Goal: Information Seeking & Learning: Check status

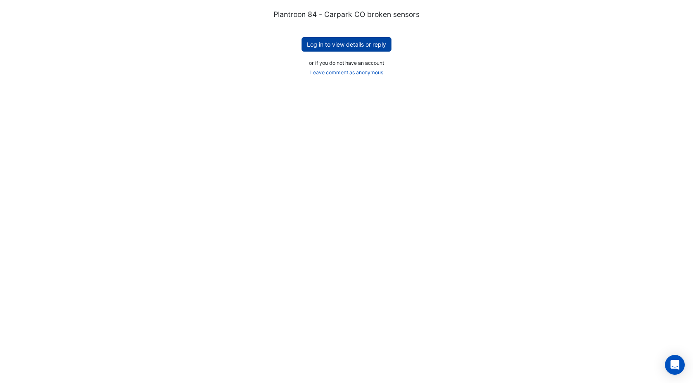
click at [359, 47] on button "Log in to view details or reply" at bounding box center [347, 44] width 90 height 14
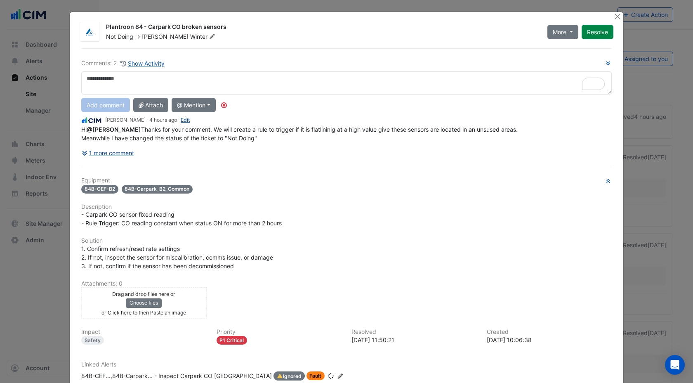
click at [121, 160] on button "1 more comment" at bounding box center [107, 153] width 53 height 14
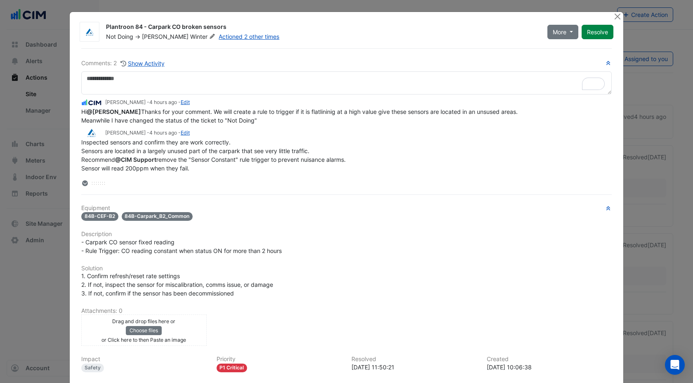
drag, startPoint x: 202, startPoint y: 120, endPoint x: 332, endPoint y: 132, distance: 130.5
click at [332, 125] on div "Hi @Chris Winter Thanks for your comment. We will create a rule to trigger if i…" at bounding box center [346, 115] width 531 height 17
drag, startPoint x: 125, startPoint y: 119, endPoint x: 244, endPoint y: 120, distance: 119.3
click at [244, 120] on span "Hi @Chris Winter Thanks for your comment. We will create a rule to trigger if i…" at bounding box center [299, 116] width 437 height 16
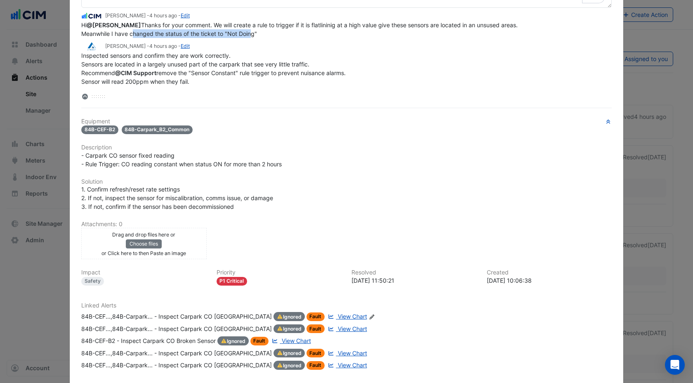
scroll to position [88, 0]
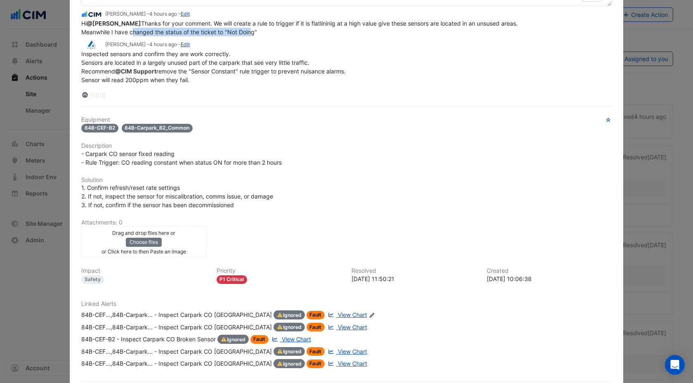
click at [338, 317] on span "View Chart" at bounding box center [352, 314] width 29 height 7
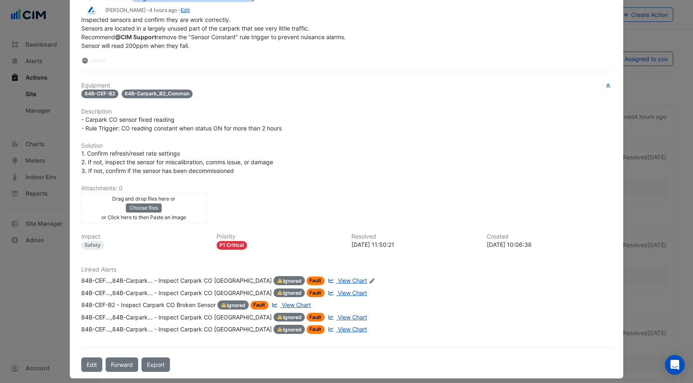
scroll to position [134, 0]
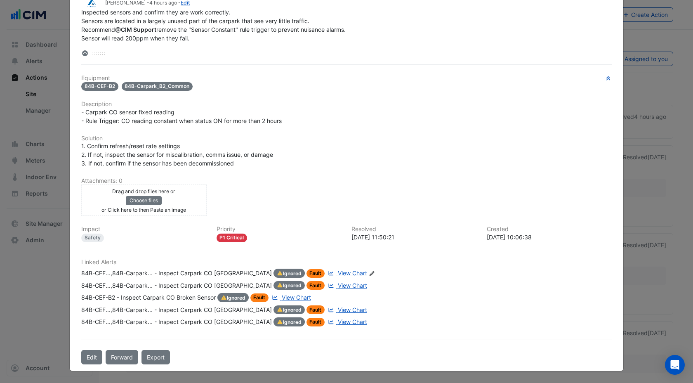
click at [338, 320] on span "View Chart" at bounding box center [352, 321] width 29 height 7
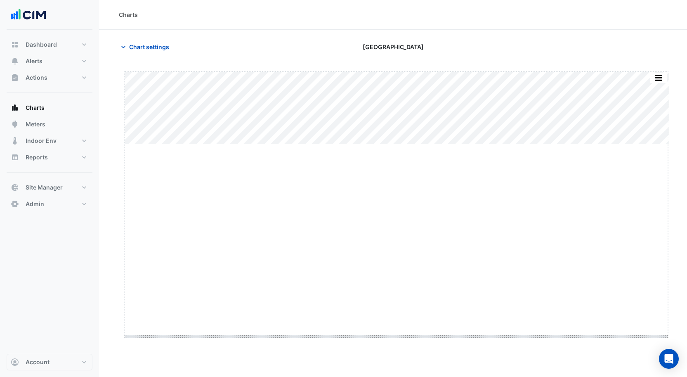
drag, startPoint x: 396, startPoint y: 144, endPoint x: 429, endPoint y: 357, distance: 214.7
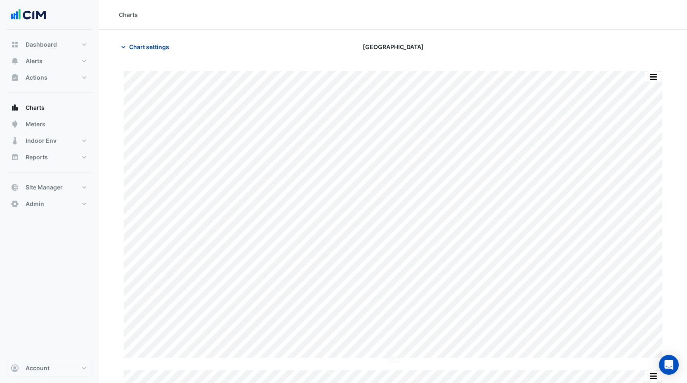
click at [158, 45] on span "Chart settings" at bounding box center [149, 47] width 40 height 9
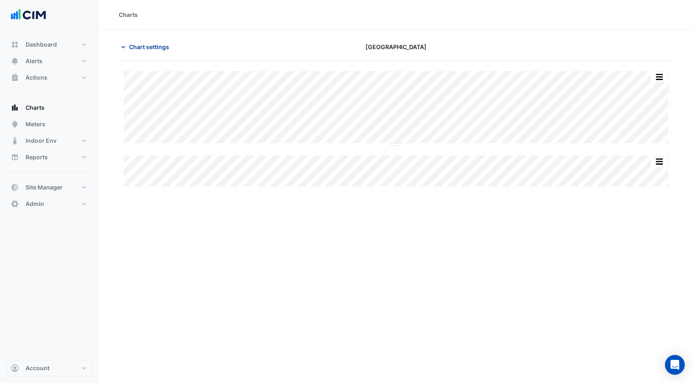
click at [158, 47] on span "Chart settings" at bounding box center [149, 47] width 40 height 9
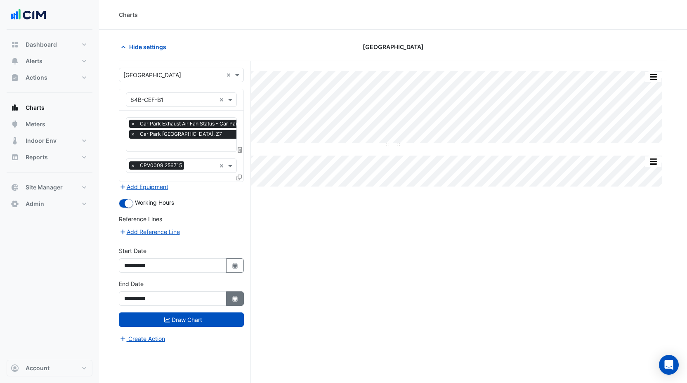
click at [234, 296] on icon "Select Date" at bounding box center [235, 299] width 7 height 6
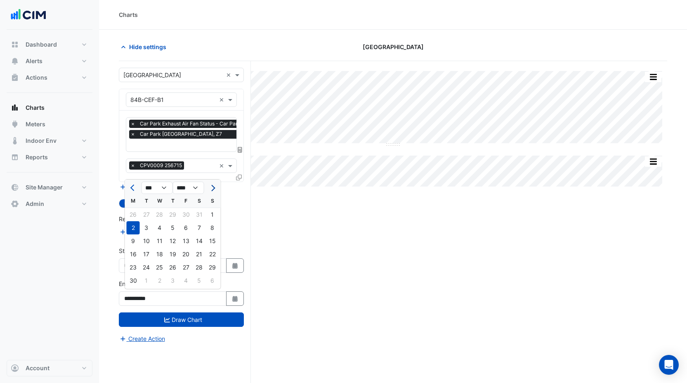
click at [211, 192] on button "Next month" at bounding box center [212, 187] width 10 height 13
select select "*"
click at [206, 268] on div "31" at bounding box center [212, 267] width 13 height 13
type input "**********"
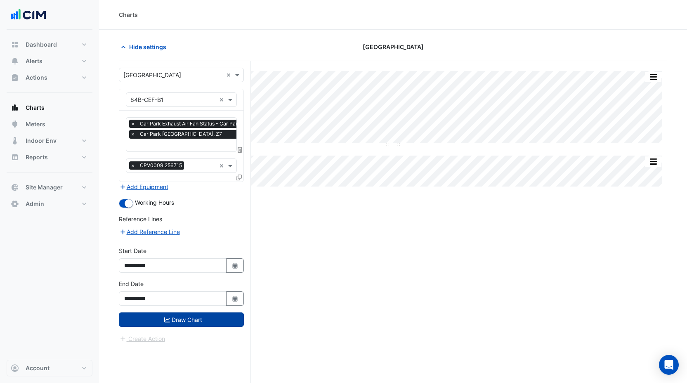
click at [194, 321] on button "Draw Chart" at bounding box center [181, 319] width 125 height 14
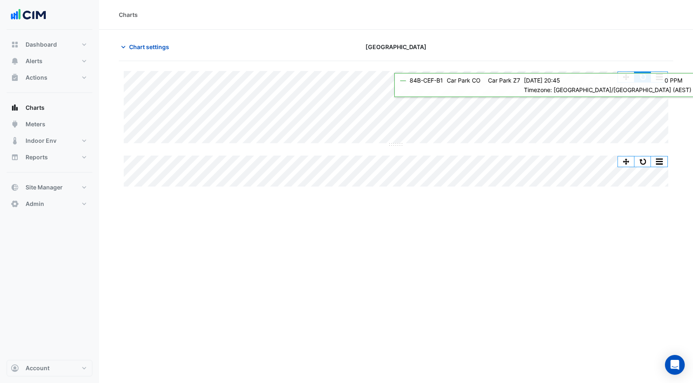
click at [640, 78] on button "button" at bounding box center [643, 77] width 17 height 10
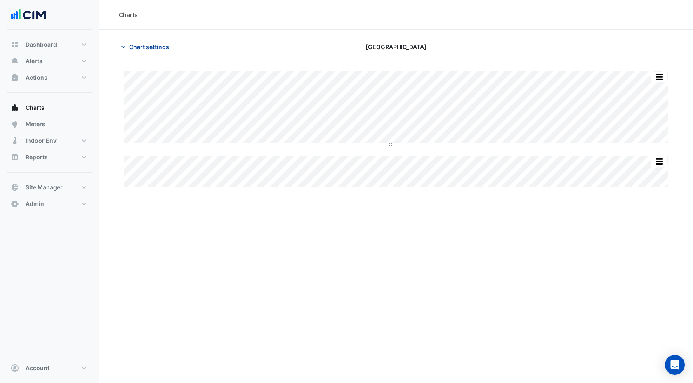
click at [131, 43] on span "Chart settings" at bounding box center [149, 47] width 40 height 9
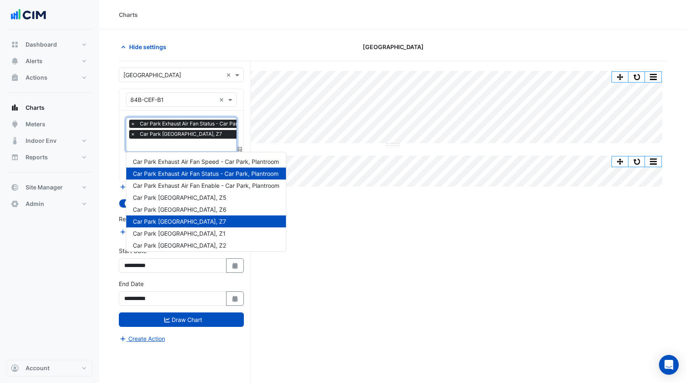
scroll to position [0, 4]
click at [173, 144] on input "text" at bounding box center [196, 146] width 141 height 9
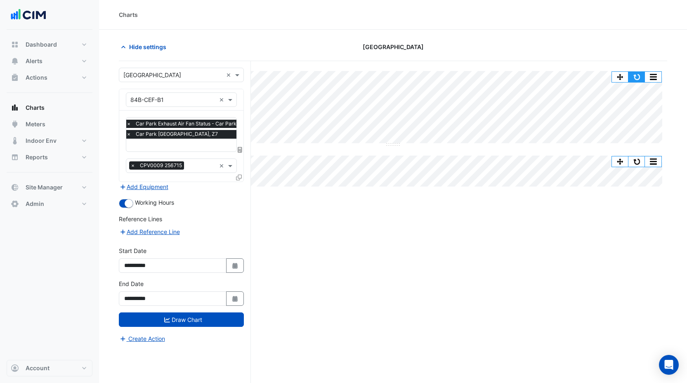
click at [635, 73] on button "button" at bounding box center [636, 77] width 17 height 10
